Goal: Information Seeking & Learning: Learn about a topic

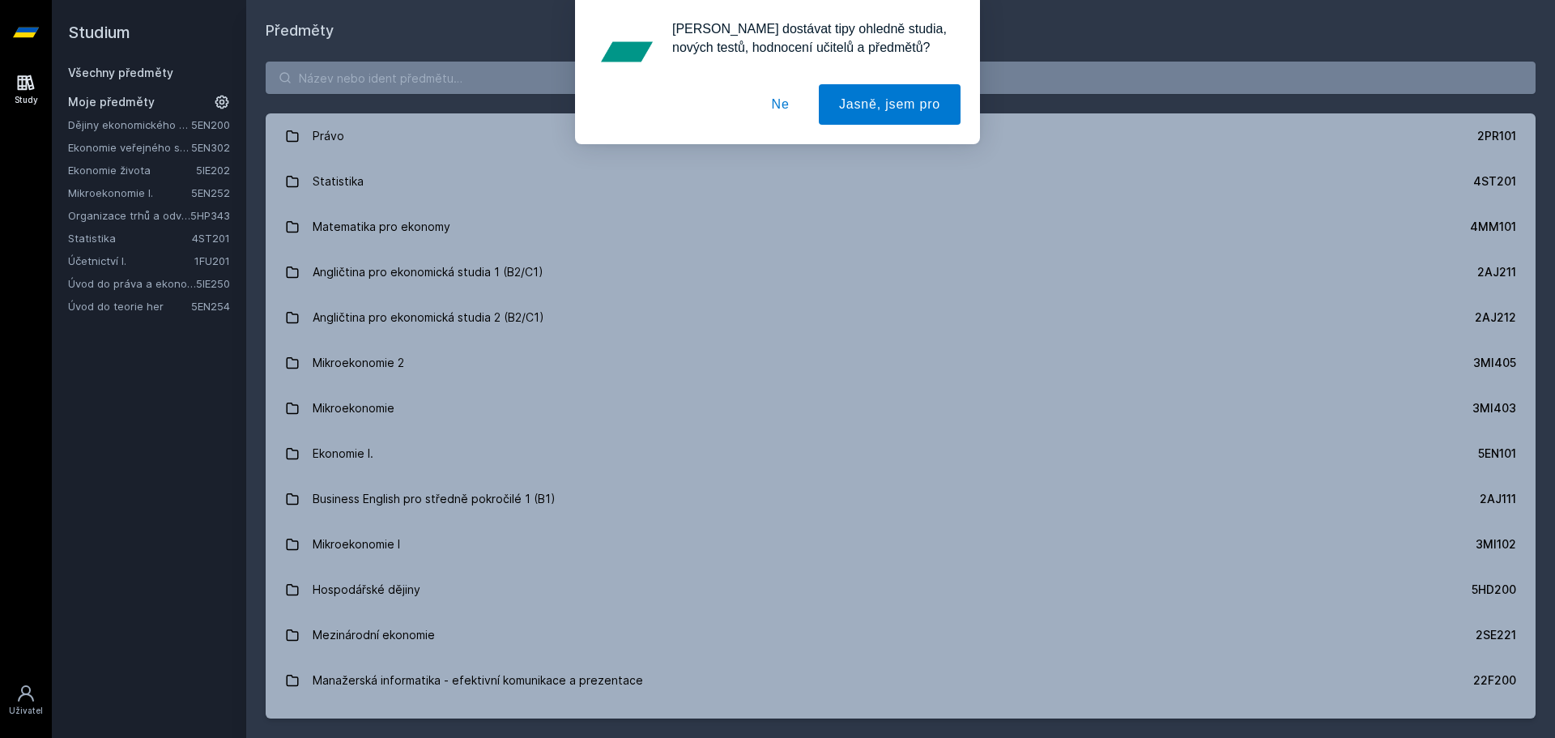
click at [140, 305] on link "Úvod do teorie her" at bounding box center [129, 306] width 123 height 16
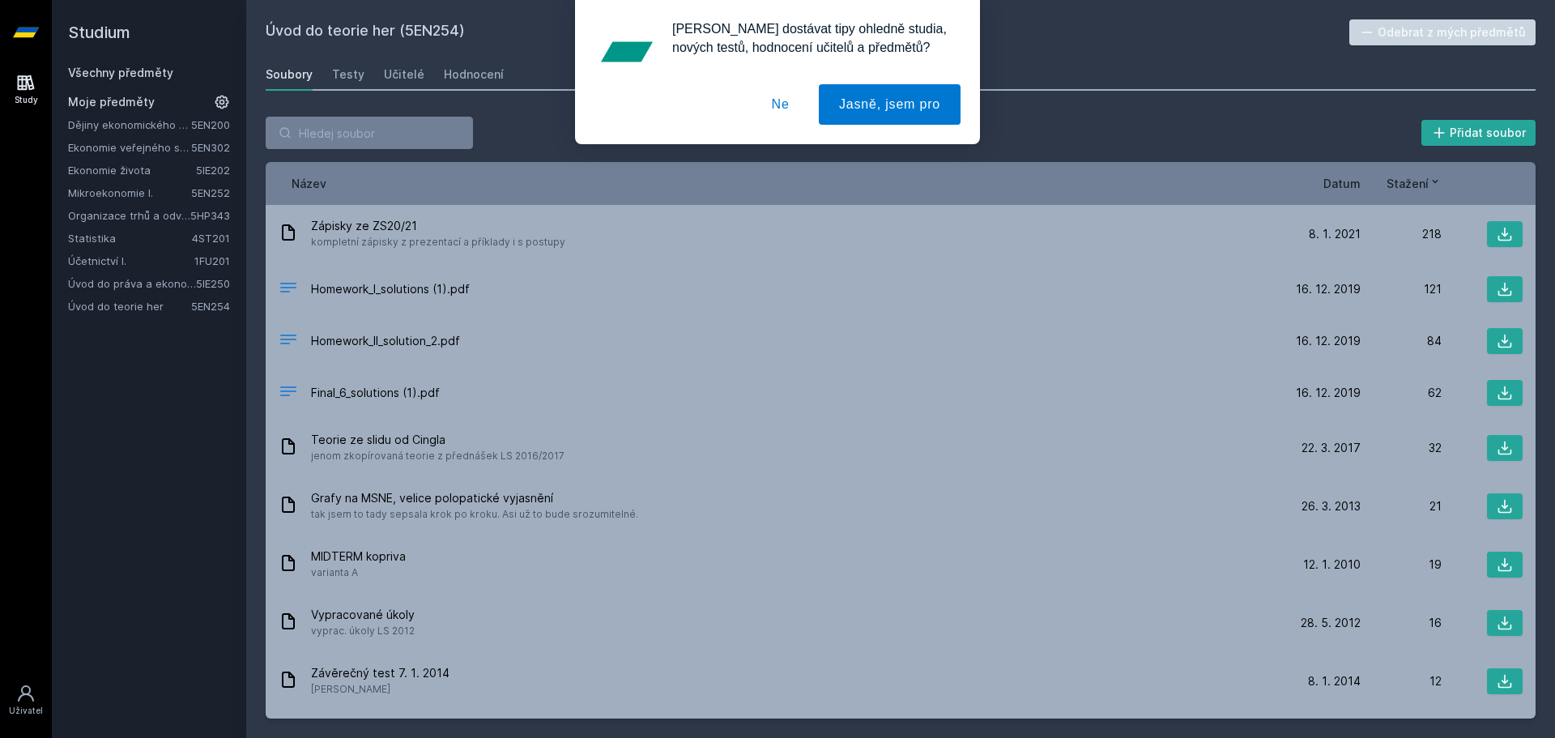
click at [795, 89] on button "Ne" at bounding box center [781, 104] width 58 height 41
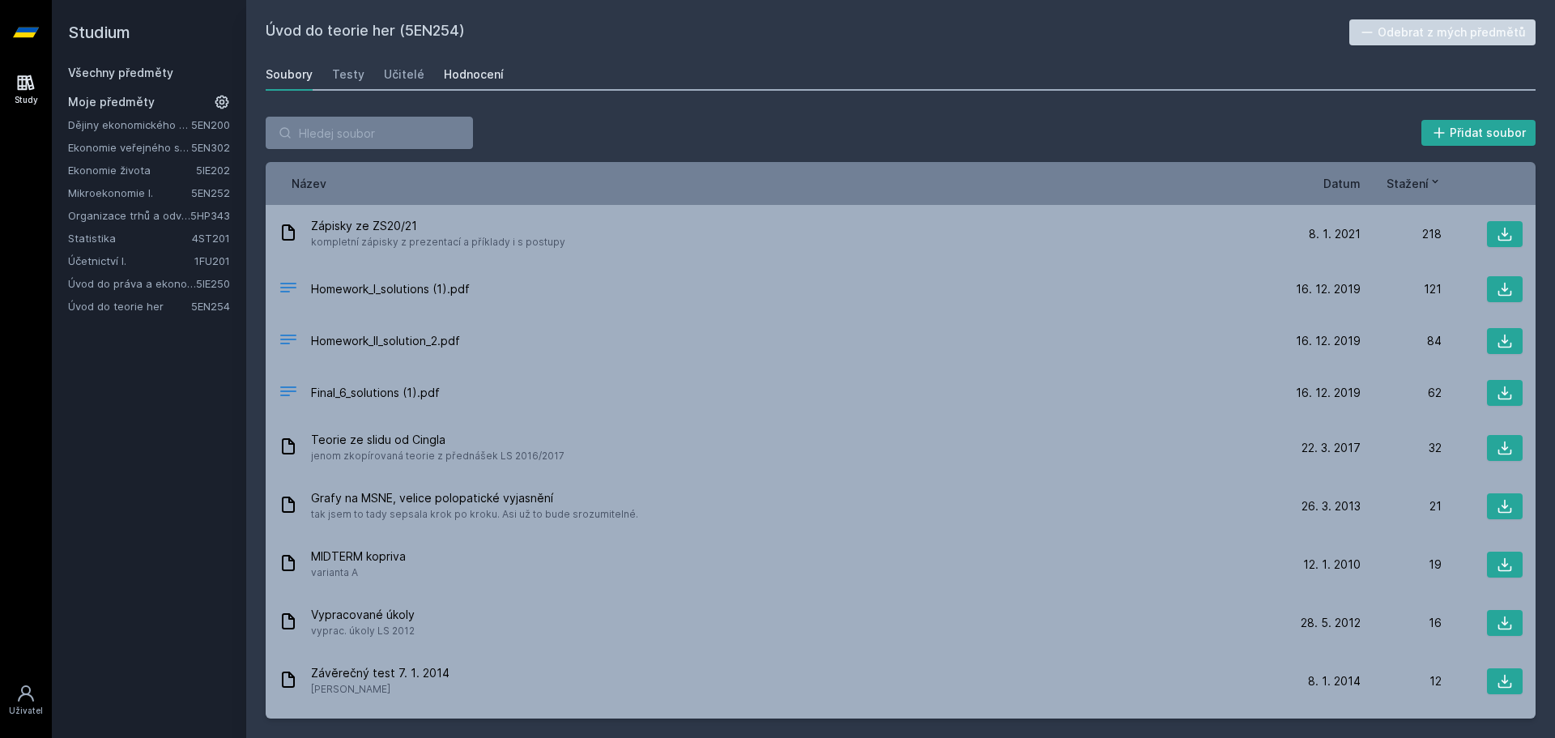
click at [475, 71] on div "Hodnocení" at bounding box center [474, 74] width 60 height 16
